Goal: Task Accomplishment & Management: Complete application form

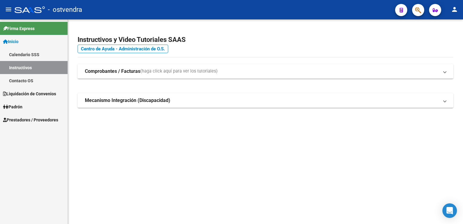
click at [43, 120] on span "Prestadores / Proveedores" at bounding box center [30, 119] width 55 height 7
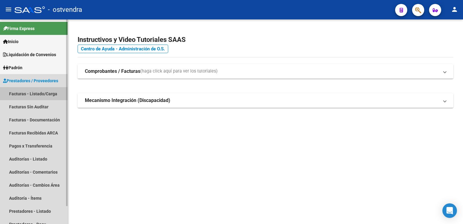
click at [43, 92] on link "Facturas - Listado/Carga" at bounding box center [34, 93] width 68 height 13
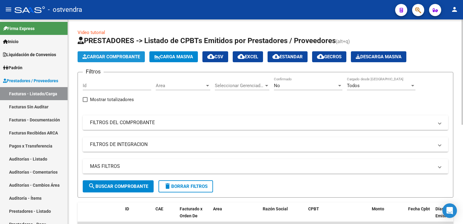
click at [113, 56] on span "Cargar Comprobante" at bounding box center [111, 56] width 58 height 5
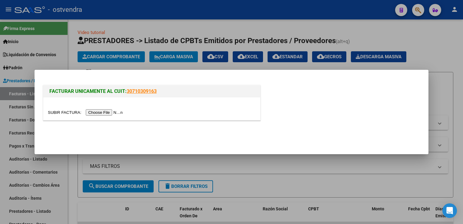
click at [94, 114] on input "file" at bounding box center [86, 112] width 77 height 6
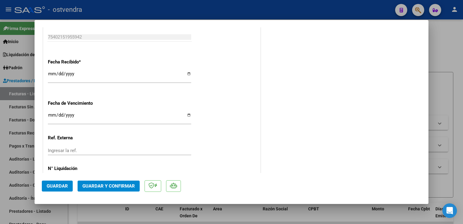
scroll to position [404, 0]
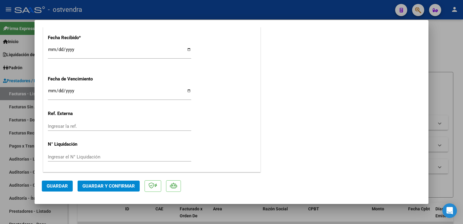
click at [125, 184] on span "Guardar y Confirmar" at bounding box center [108, 185] width 52 height 5
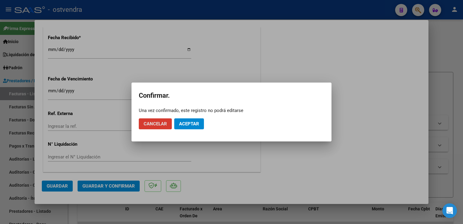
click at [192, 122] on span "Aceptar" at bounding box center [189, 123] width 20 height 5
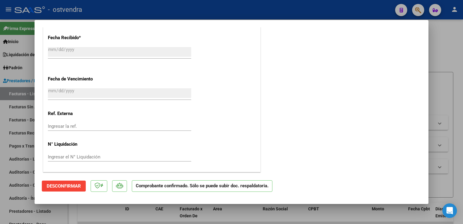
drag, startPoint x: 447, startPoint y: 50, endPoint x: 451, endPoint y: 48, distance: 4.8
click at [447, 50] on div at bounding box center [231, 112] width 463 height 224
type input "$ 0,00"
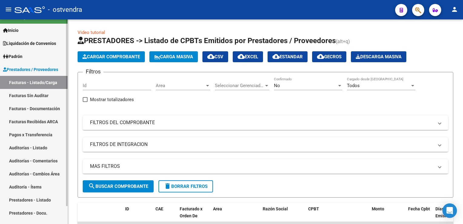
scroll to position [19, 0]
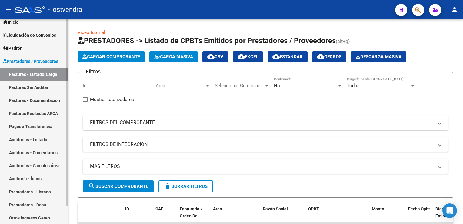
click at [38, 138] on link "Auditorías - Listado" at bounding box center [34, 139] width 68 height 13
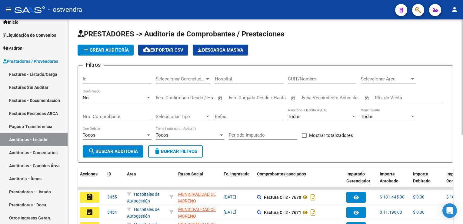
click at [116, 50] on span "add Crear Auditoría" at bounding box center [105, 49] width 46 height 5
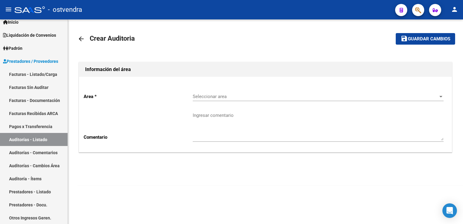
click at [236, 98] on span "Seleccionar area" at bounding box center [316, 96] width 246 height 5
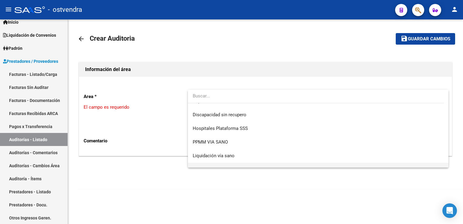
scroll to position [113, 0]
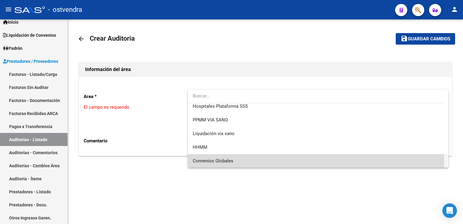
click at [232, 156] on span "Convenios Globales" at bounding box center [318, 161] width 251 height 14
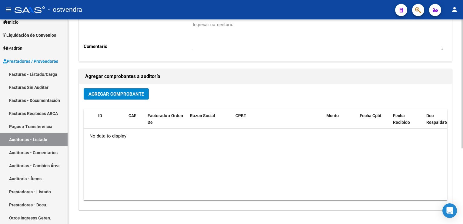
scroll to position [91, 0]
click at [112, 92] on span "Agregar Comprobante" at bounding box center [116, 93] width 55 height 5
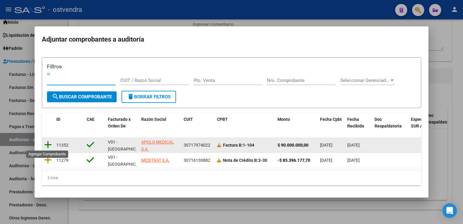
click at [46, 144] on icon at bounding box center [48, 144] width 8 height 8
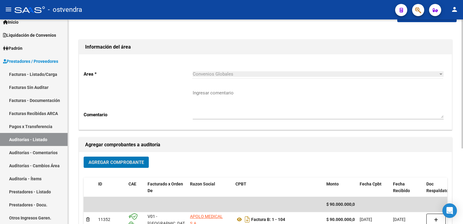
scroll to position [0, 0]
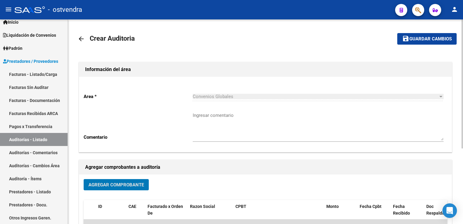
click at [427, 38] on span "Guardar cambios" at bounding box center [431, 38] width 42 height 5
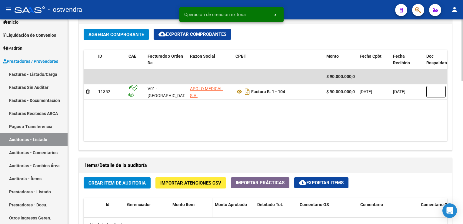
scroll to position [333, 0]
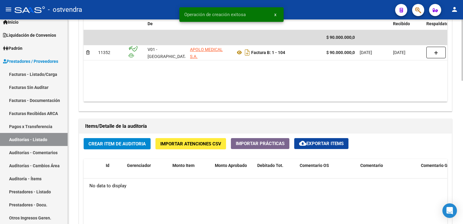
click at [121, 146] on span "Crear Item de Auditoria" at bounding box center [117, 143] width 57 height 5
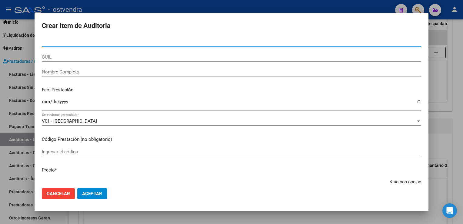
click at [91, 196] on button "Aceptar" at bounding box center [92, 193] width 30 height 11
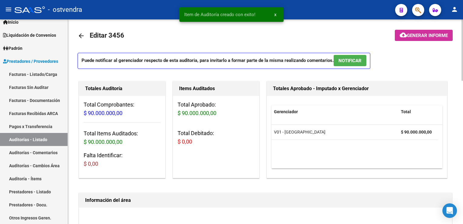
scroll to position [0, 0]
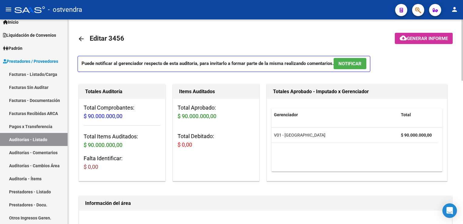
click at [415, 66] on div "Puede notificar al gerenciador respecto de esta auditoria, para invitarlo a for…" at bounding box center [266, 66] width 376 height 20
